Goal: Check status: Check status

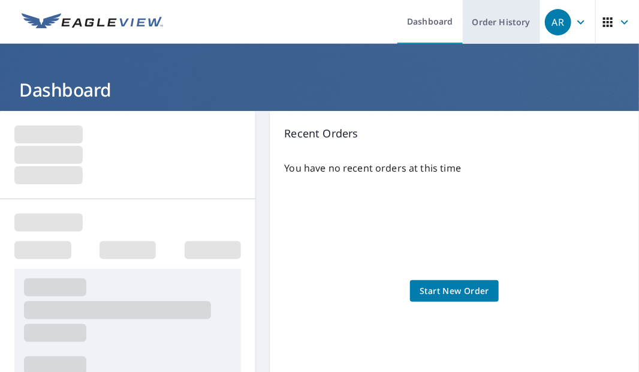
click at [499, 17] on link "Order History" at bounding box center [501, 22] width 77 height 44
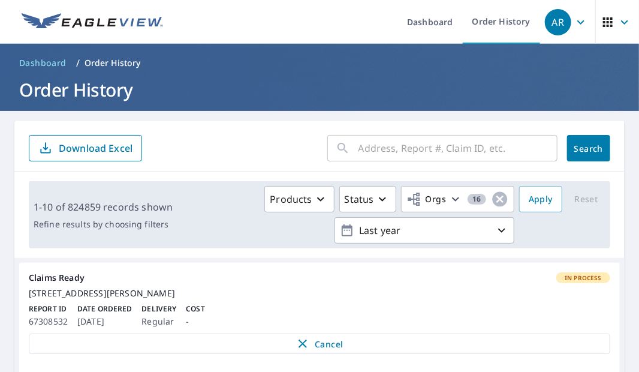
click at [466, 141] on input "text" at bounding box center [457, 148] width 199 height 34
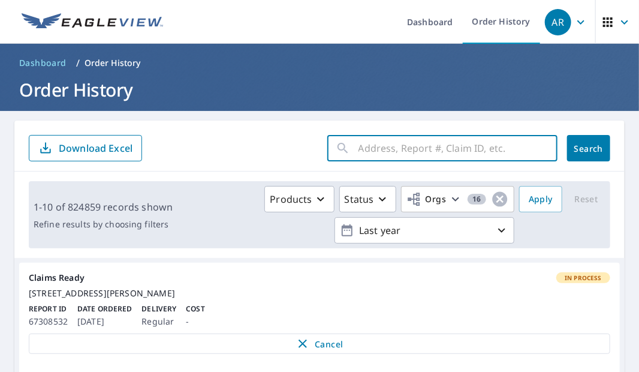
paste input "3686c152h"
type input "3686c152h"
click button "Search" at bounding box center [588, 148] width 43 height 26
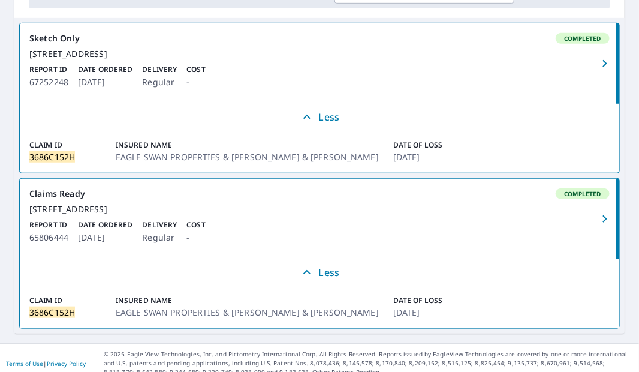
scroll to position [271, 0]
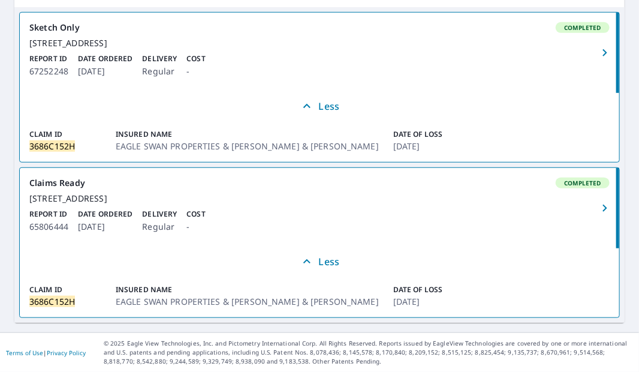
drag, startPoint x: 14, startPoint y: 162, endPoint x: 411, endPoint y: 299, distance: 419.7
click at [411, 299] on main "3686c152h ​ Search Download Excel 1-2 of 2 records shown Refine results by choo…" at bounding box center [319, 96] width 639 height 472
copy div "Claims Ready Completed [STREET_ADDRESS] Report ID 65806444 Date Ordered [DATE] …"
click at [206, 326] on main "3686c152h ​ Search Download Excel 1-2 of 2 records shown Refine results by choo…" at bounding box center [319, 96] width 639 height 472
